Goal: Navigation & Orientation: Go to known website

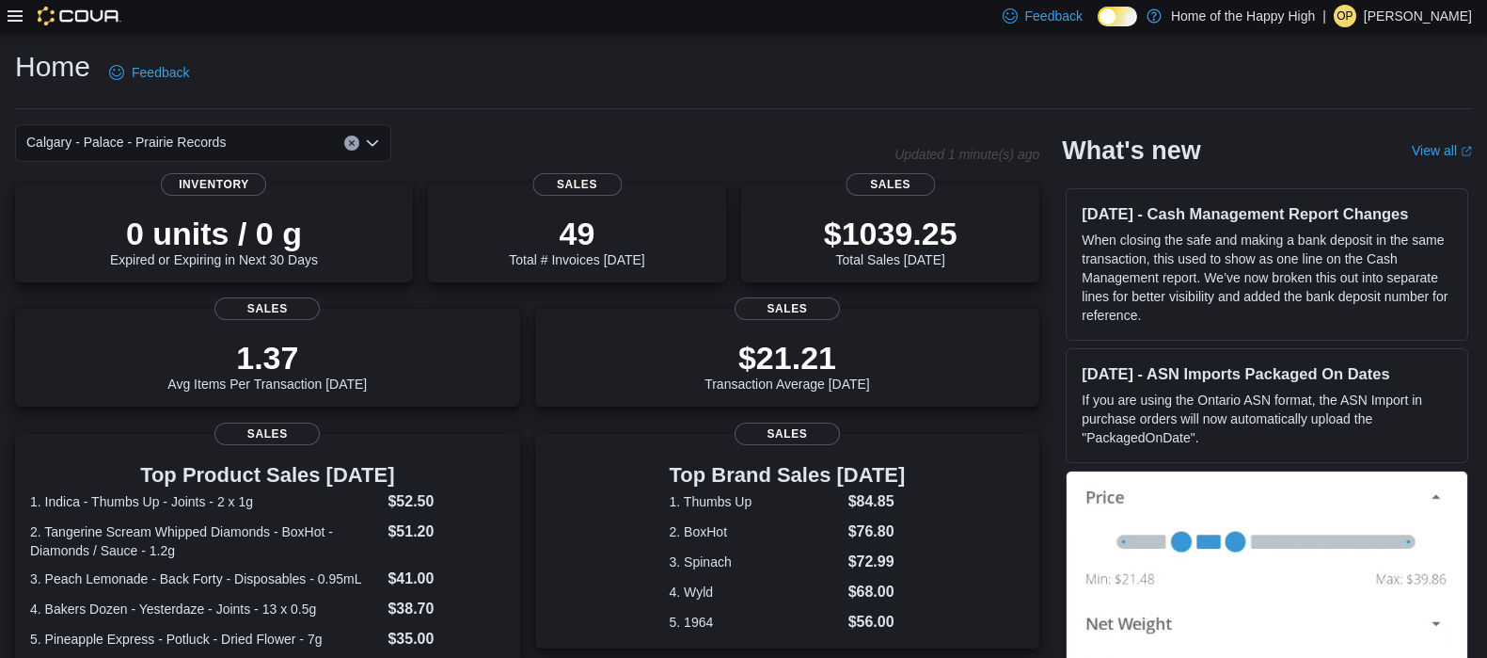
scroll to position [434, 0]
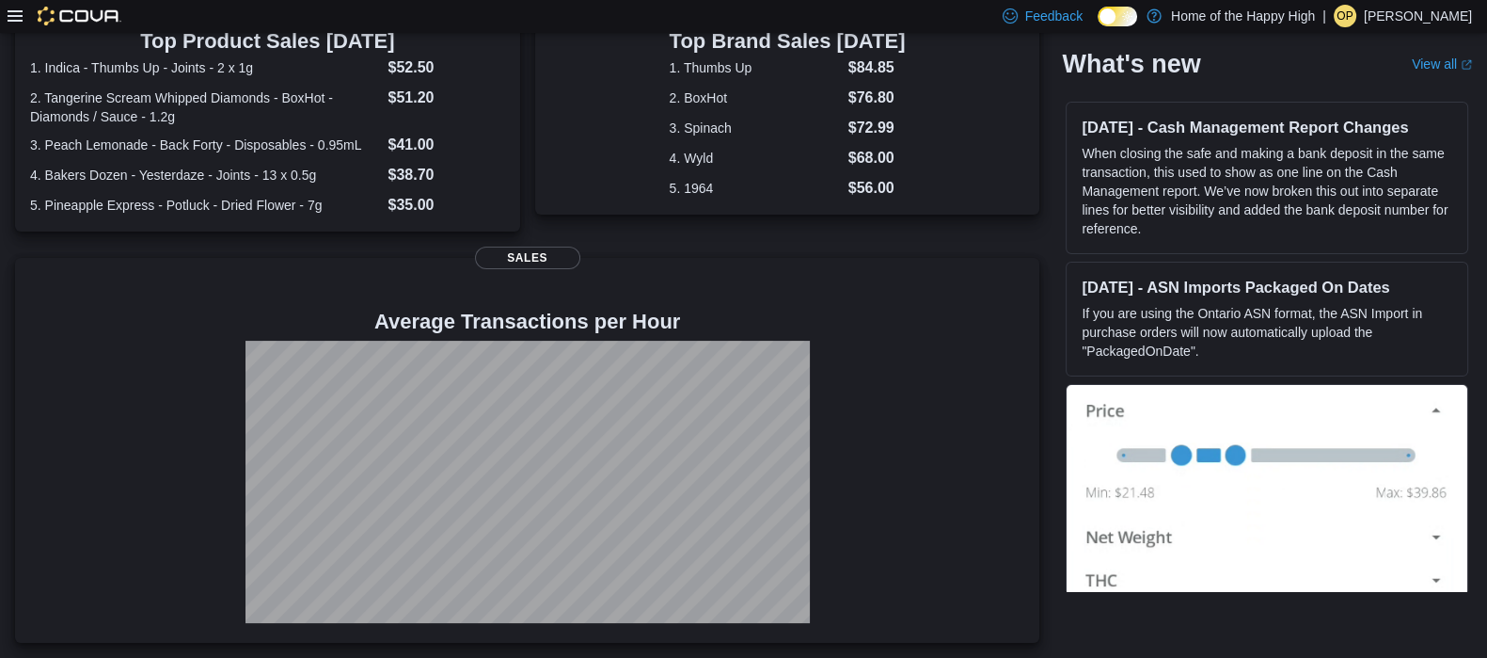
click at [1405, 7] on p "Olivia Palmiere" at bounding box center [1418, 16] width 108 height 23
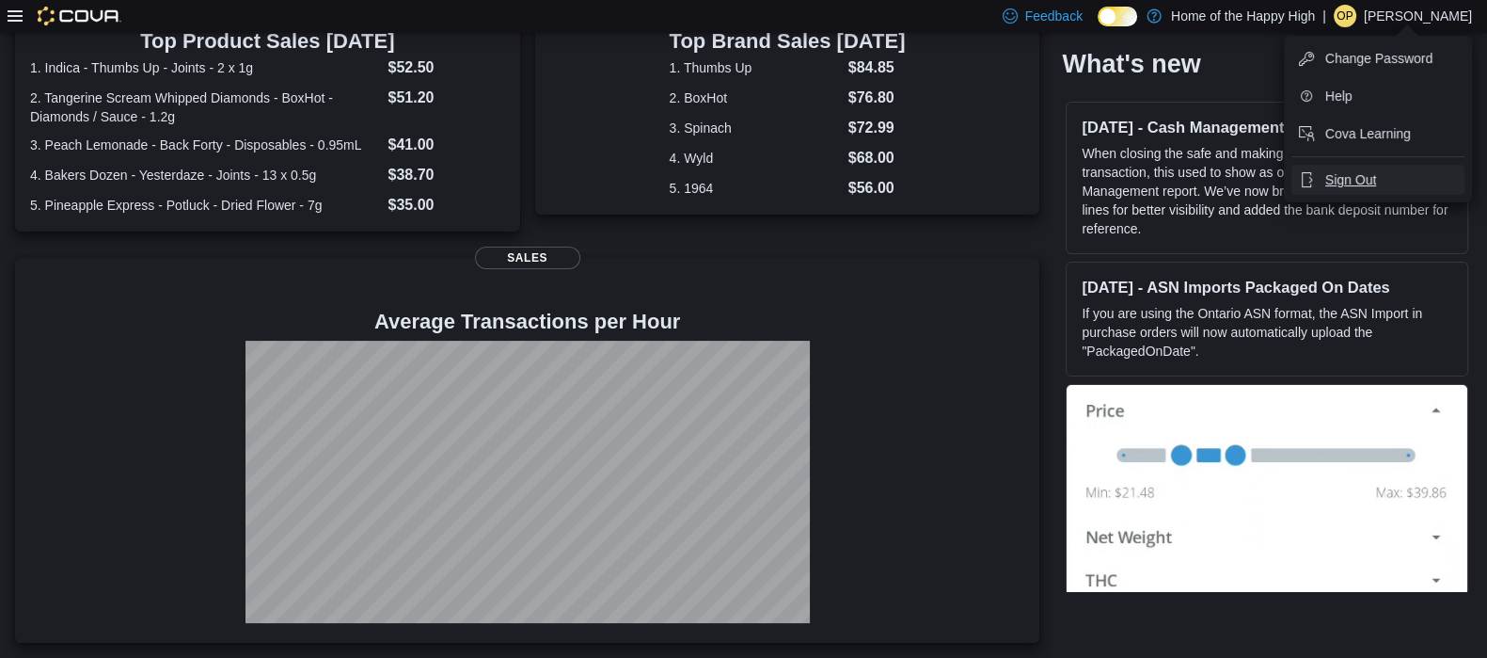
click at [1344, 174] on span "Sign Out" at bounding box center [1351, 179] width 51 height 19
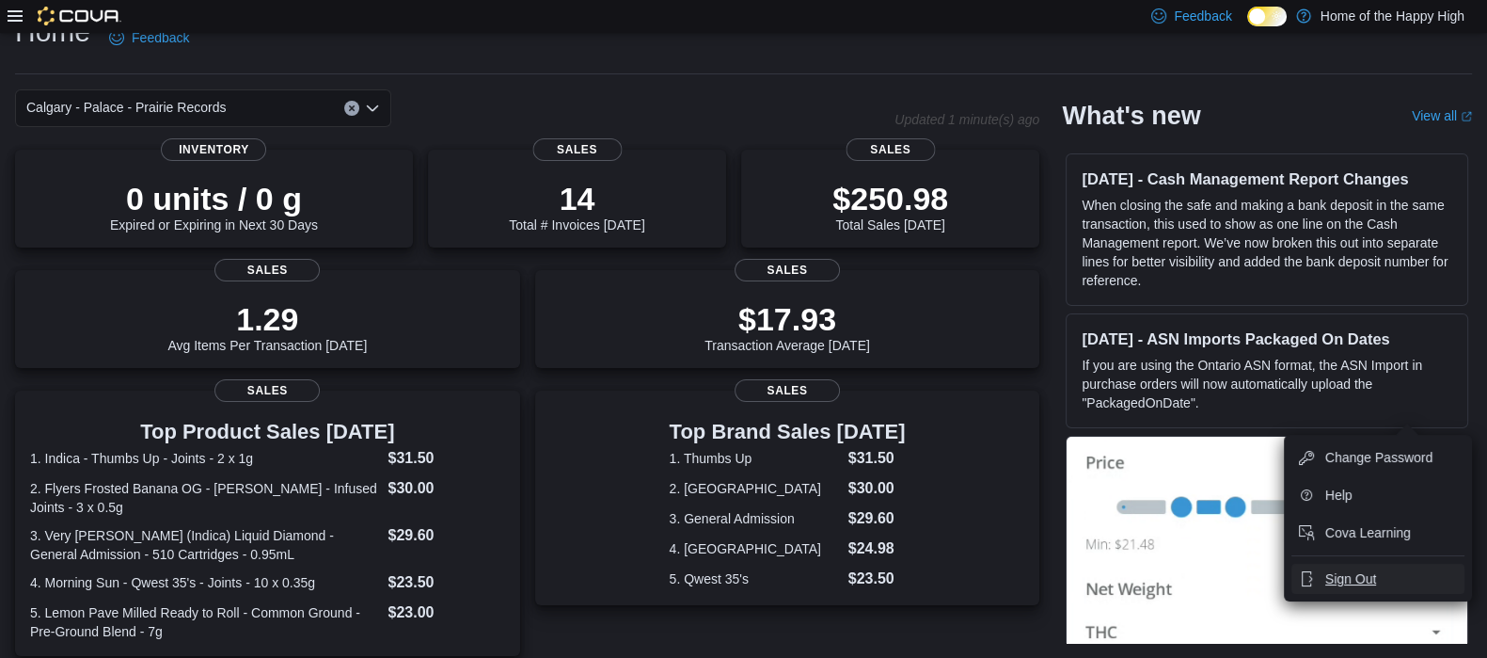
scroll to position [425, 0]
